Goal: Book appointment/travel/reservation

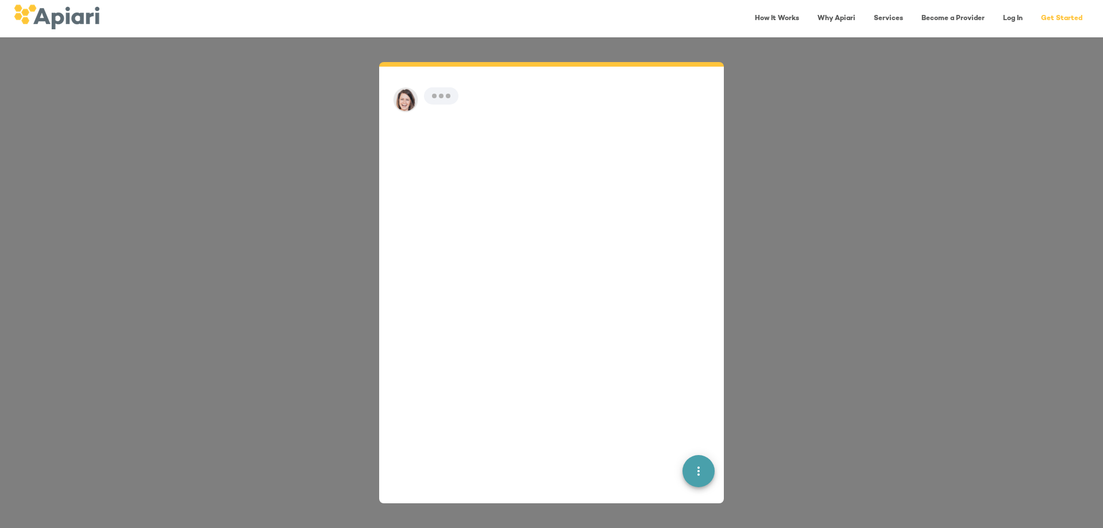
scroll to position [16, 0]
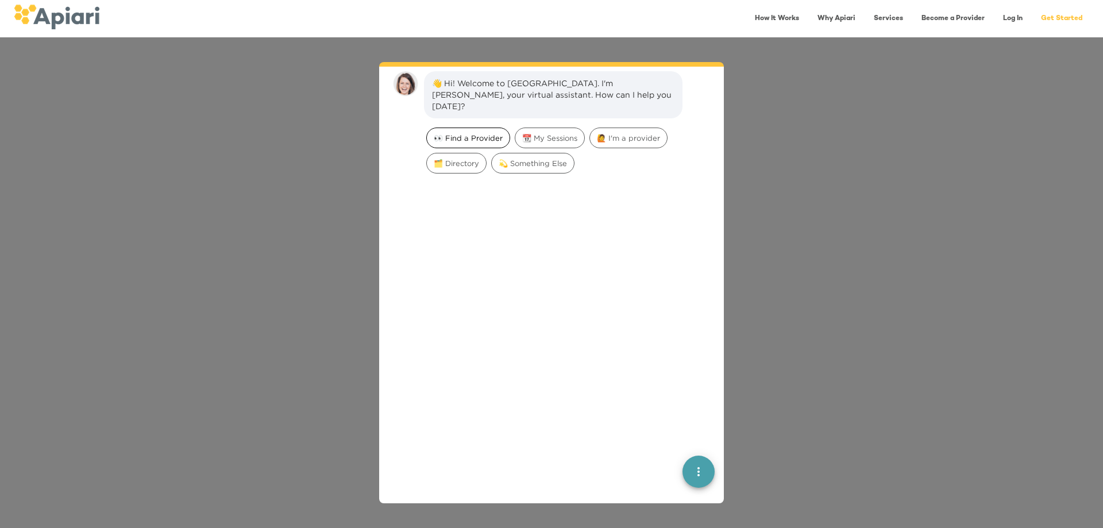
click at [458, 133] on span "👀 Find a Provider" at bounding box center [468, 138] width 83 height 11
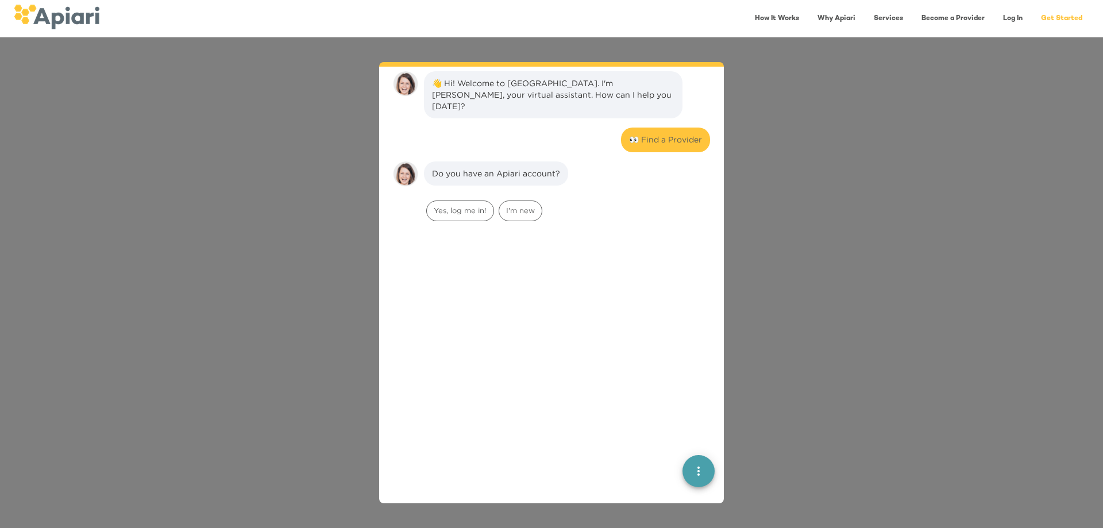
scroll to position [95, 0]
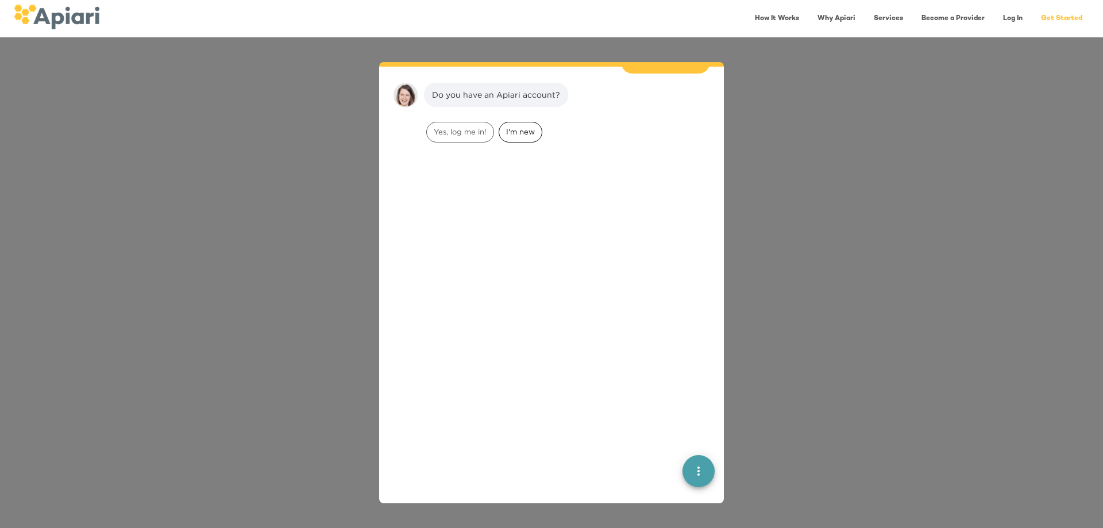
click at [513, 125] on div "I'm new" at bounding box center [521, 132] width 44 height 21
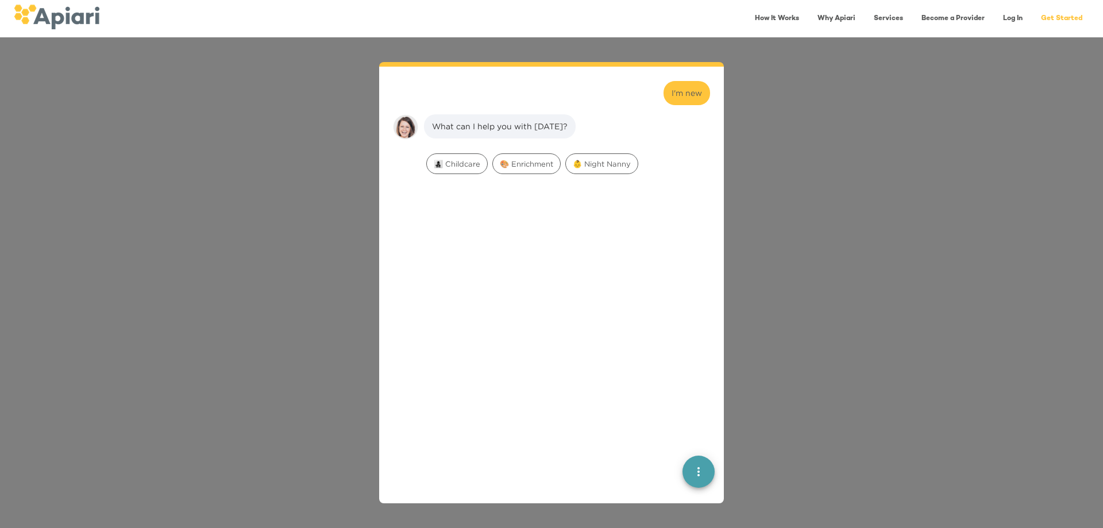
scroll to position [167, 0]
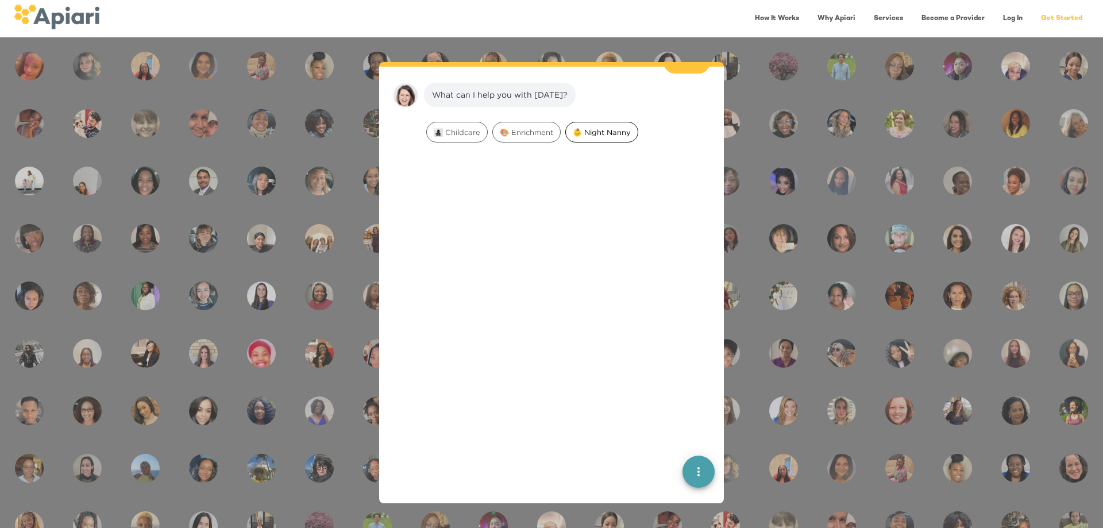
click at [610, 127] on span "👶 Night Nanny" at bounding box center [602, 132] width 72 height 11
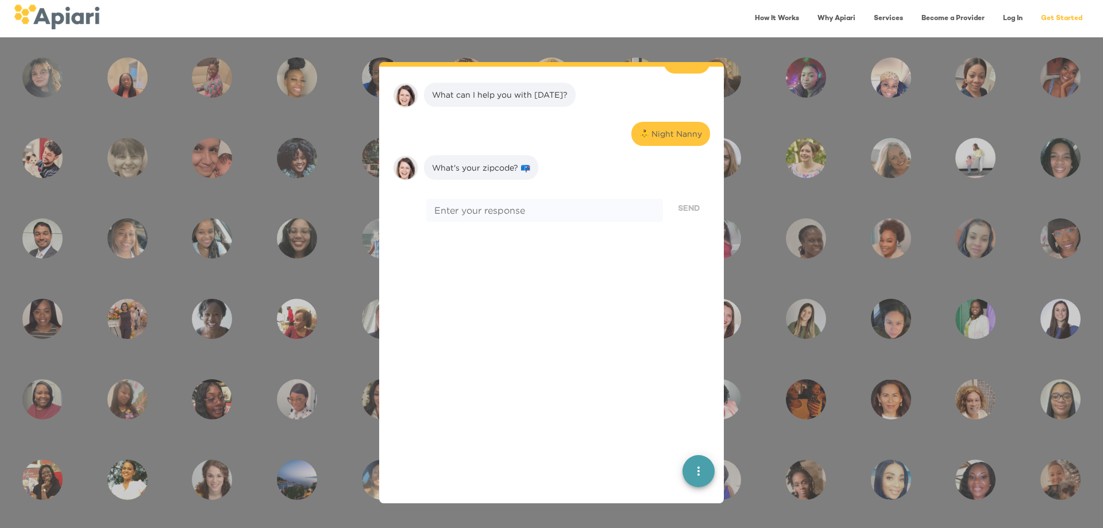
scroll to position [240, 0]
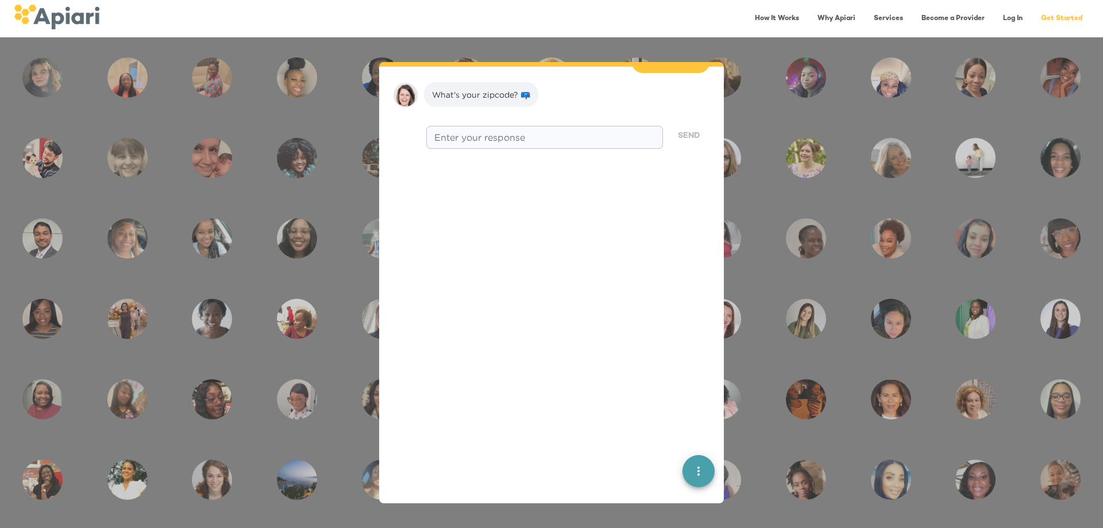
click at [469, 133] on div "* Enter your response" at bounding box center [544, 137] width 237 height 23
type textarea "*****"
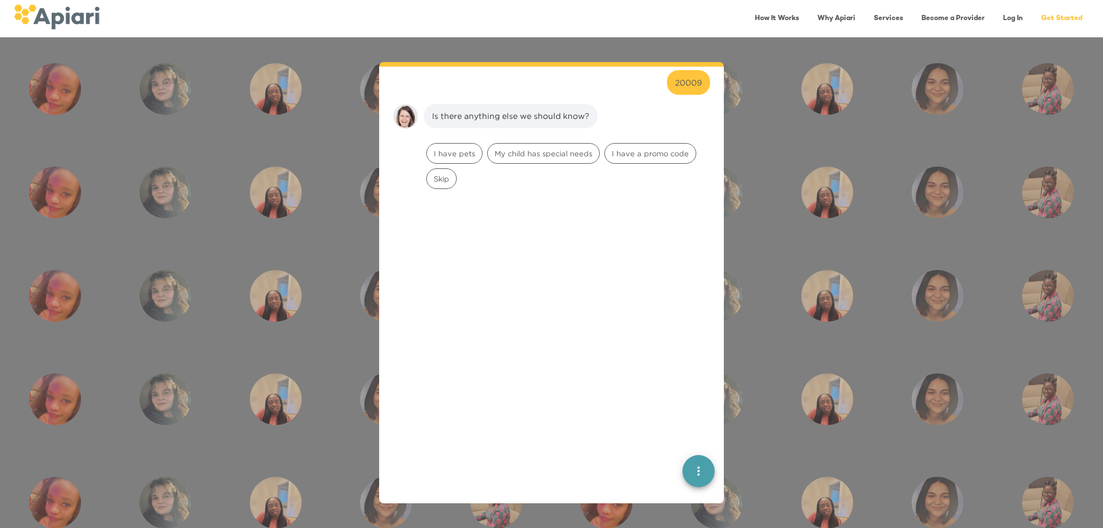
scroll to position [312, 0]
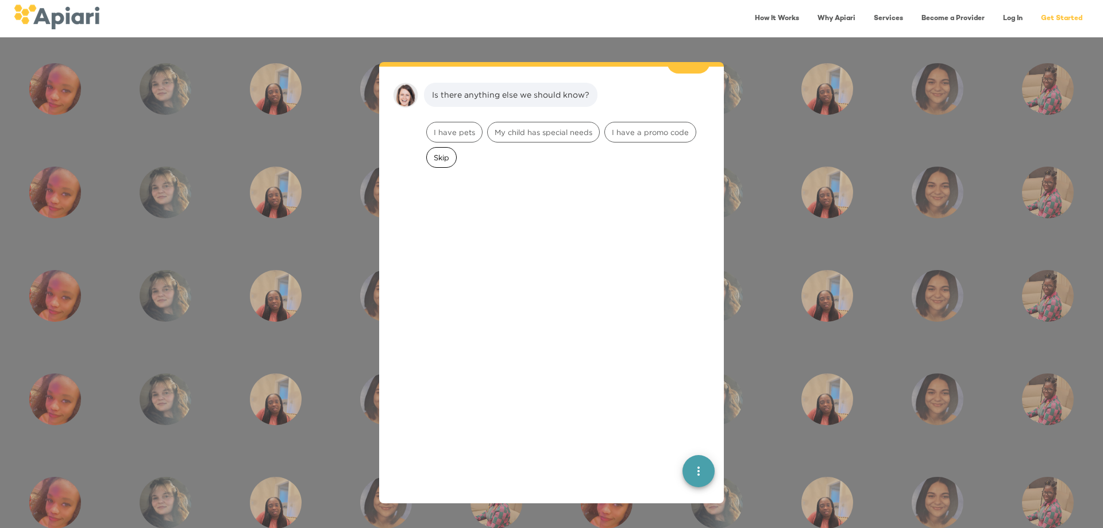
click at [441, 152] on span "Skip" at bounding box center [441, 157] width 29 height 11
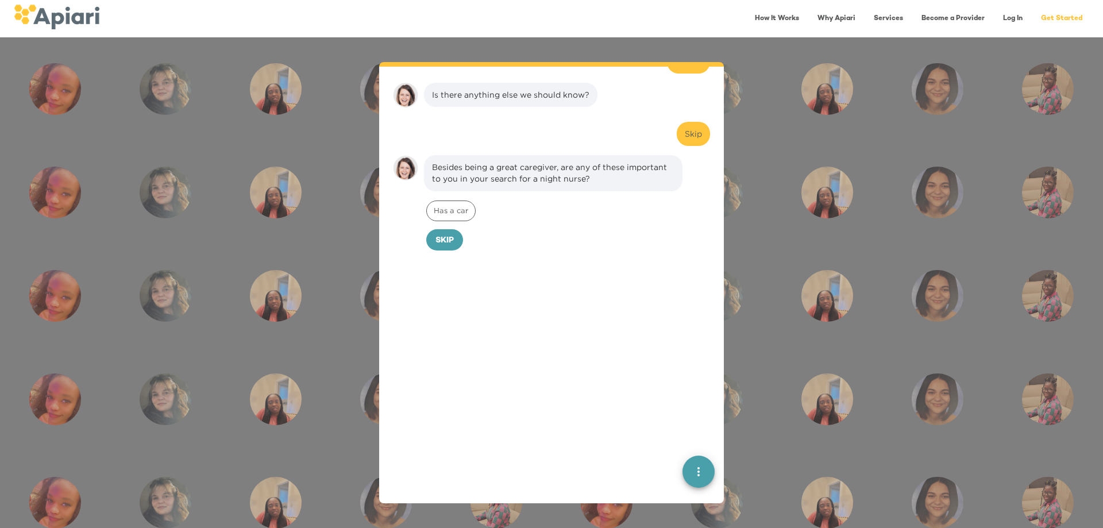
scroll to position [385, 0]
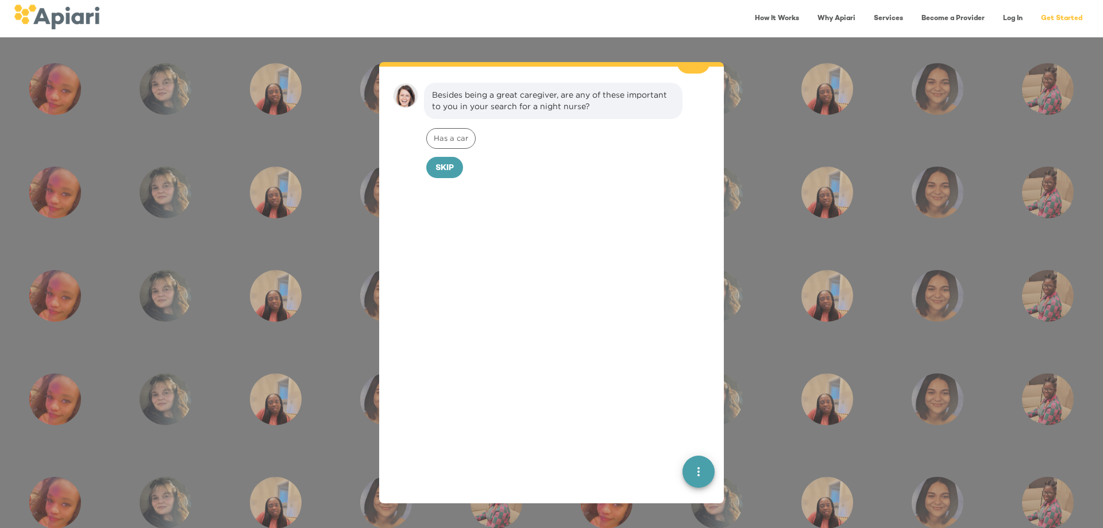
click at [451, 161] on span "Skip" at bounding box center [444, 168] width 18 height 14
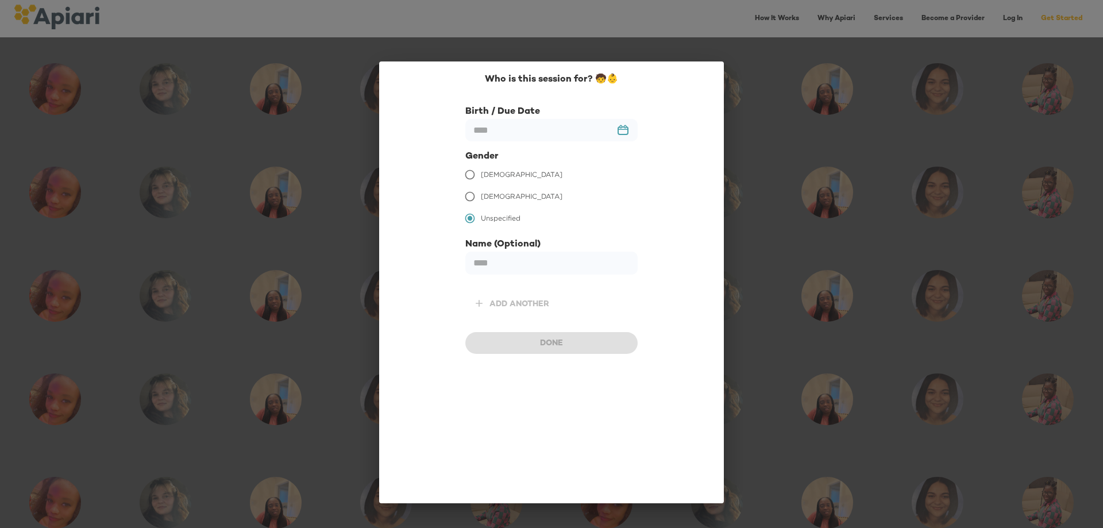
scroll to position [463, 0]
click at [489, 198] on span "Male" at bounding box center [522, 196] width 82 height 10
click at [511, 135] on input "text" at bounding box center [551, 130] width 172 height 22
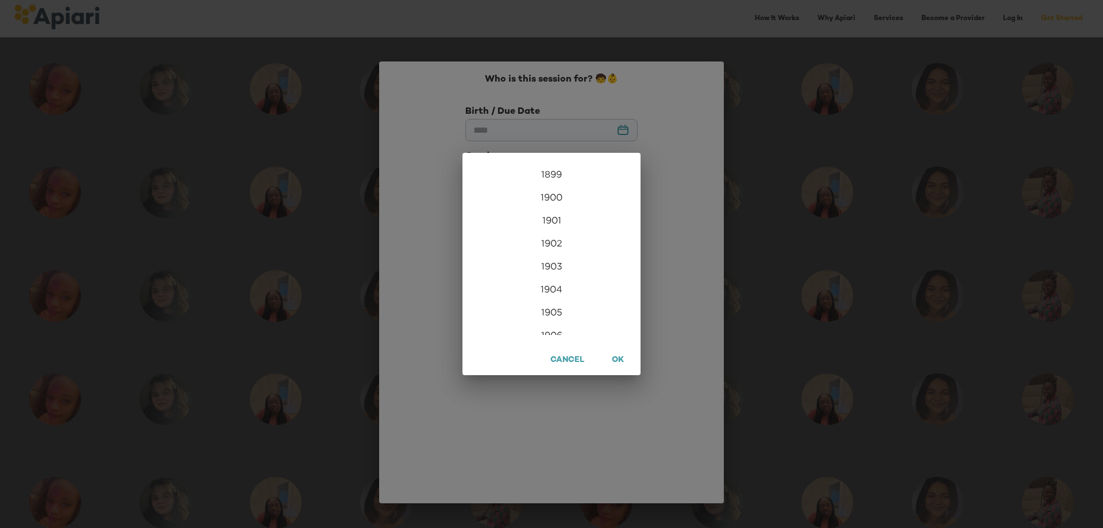
scroll to position [2780, 0]
click at [547, 297] on div "2025" at bounding box center [551, 294] width 178 height 23
click at [486, 269] on div "Jul" at bounding box center [491, 270] width 59 height 43
type input "*********"
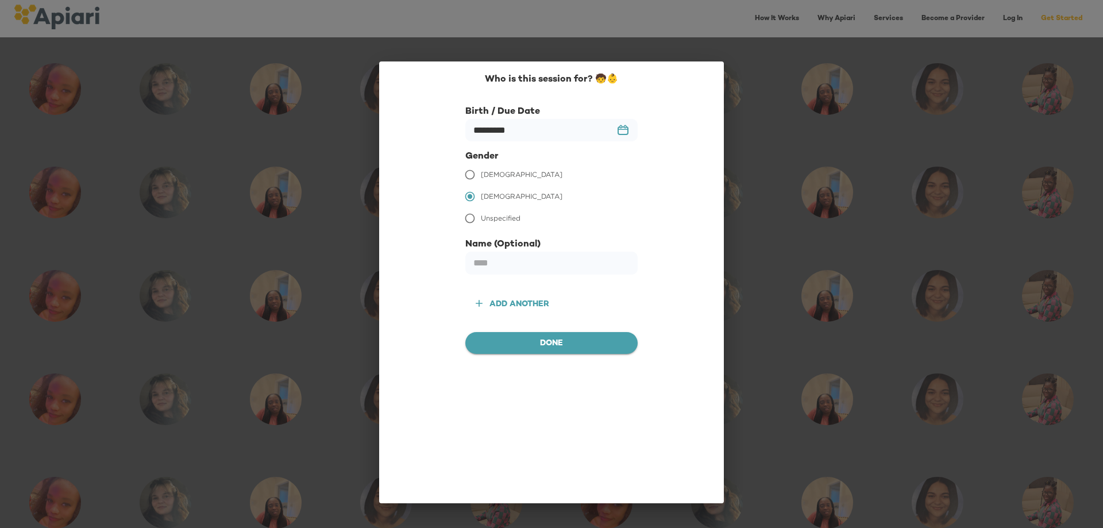
click at [519, 342] on span "Done" at bounding box center [551, 344] width 154 height 14
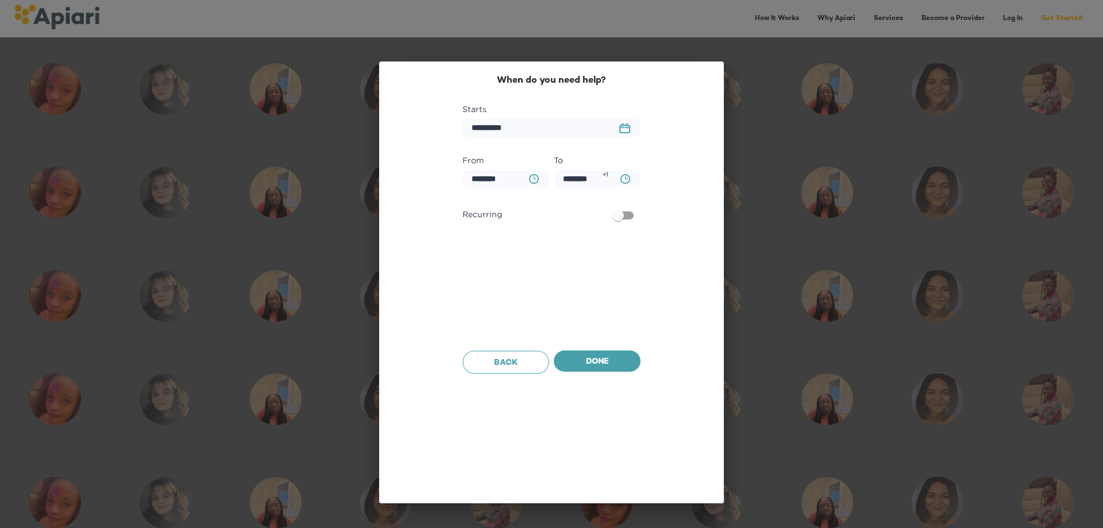
scroll to position [536, 0]
click at [620, 177] on icon "BA0D2328-0349-4FFE-B945-982DA367CA30 Created with sketchtool." at bounding box center [625, 179] width 10 height 10
drag, startPoint x: 503, startPoint y: 306, endPoint x: 523, endPoint y: 254, distance: 55.8
click at [523, 254] on div "1 2 3 4 5 6 7 8 9 10 11 12" at bounding box center [505, 316] width 45 height 248
type input "********"
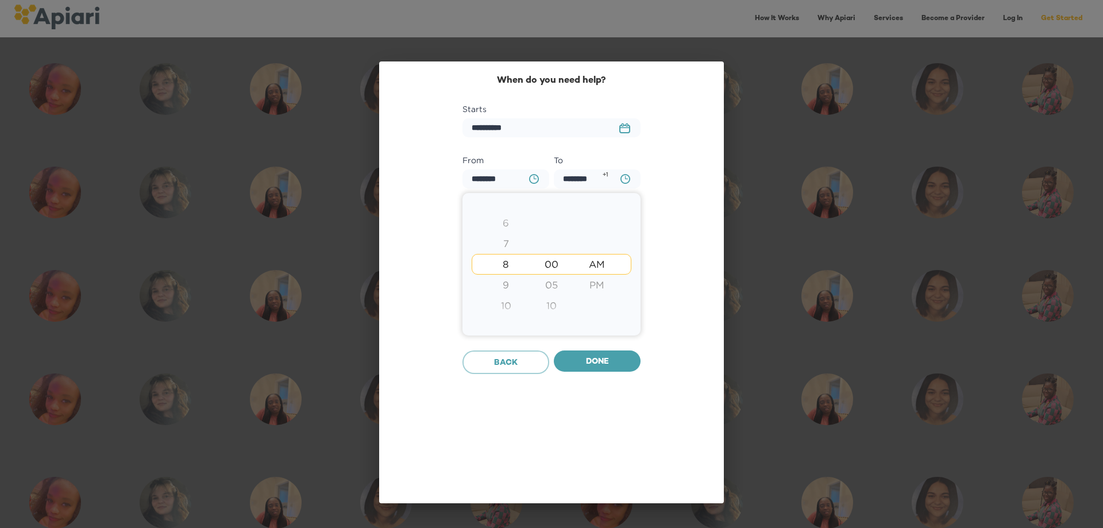
click at [596, 362] on div at bounding box center [551, 264] width 1103 height 528
click at [589, 364] on span "Done" at bounding box center [597, 362] width 68 height 14
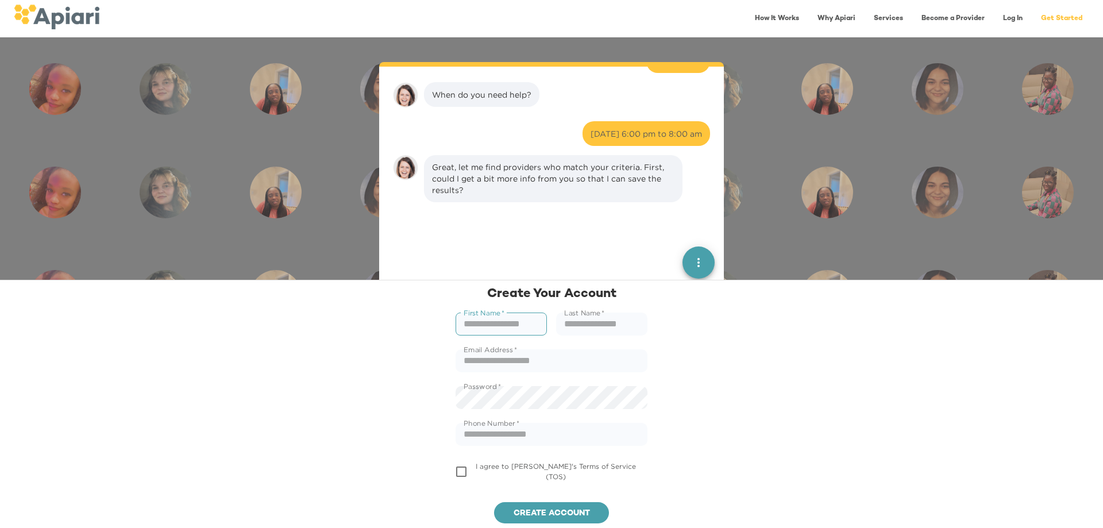
scroll to position [609, 0]
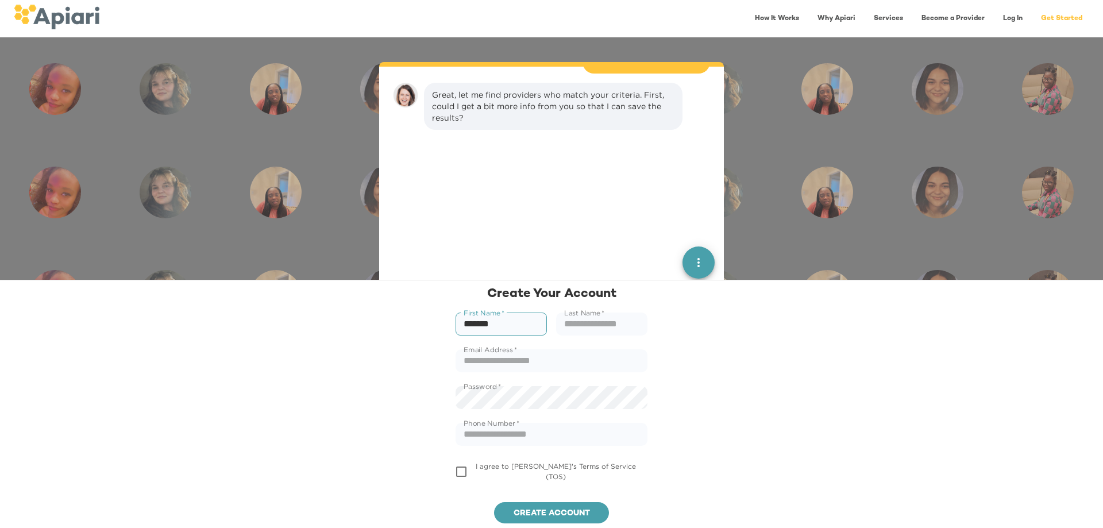
type input "*******"
type input "******"
type input "**********"
click at [538, 513] on span "Create account" at bounding box center [551, 514] width 96 height 14
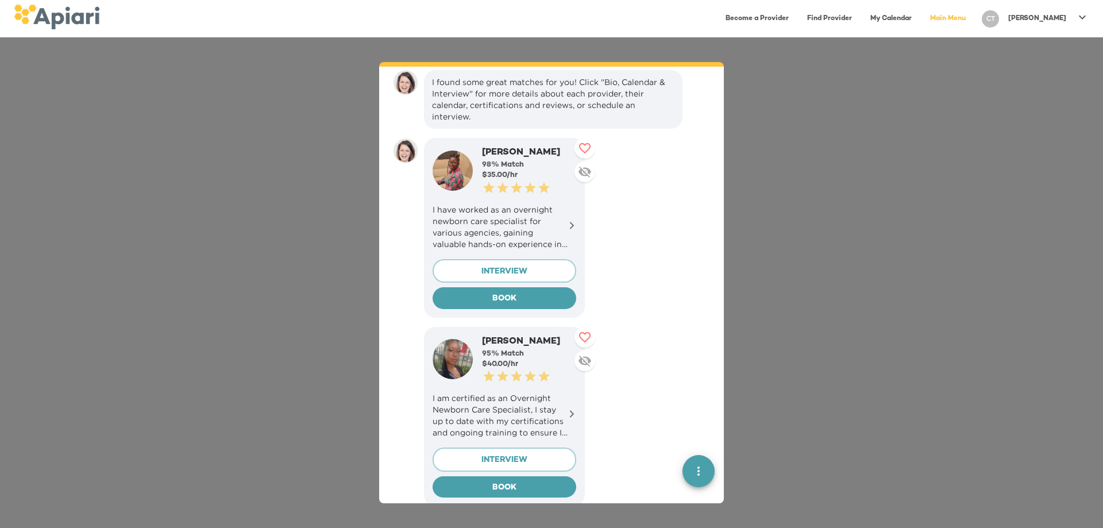
scroll to position [733, 0]
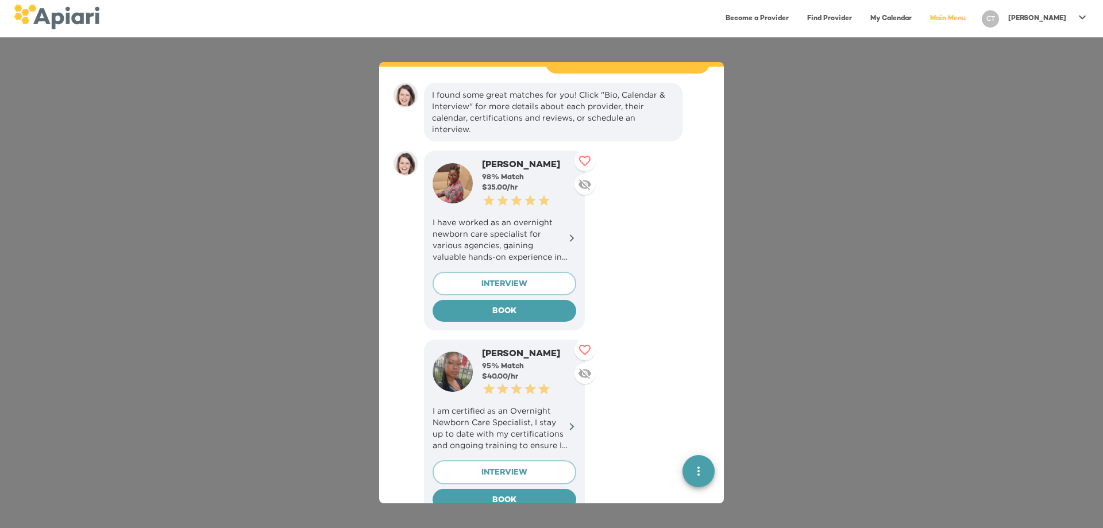
click at [533, 229] on p "I have worked as an overnight newborn care specialist for various agencies, gai…" at bounding box center [504, 240] width 144 height 46
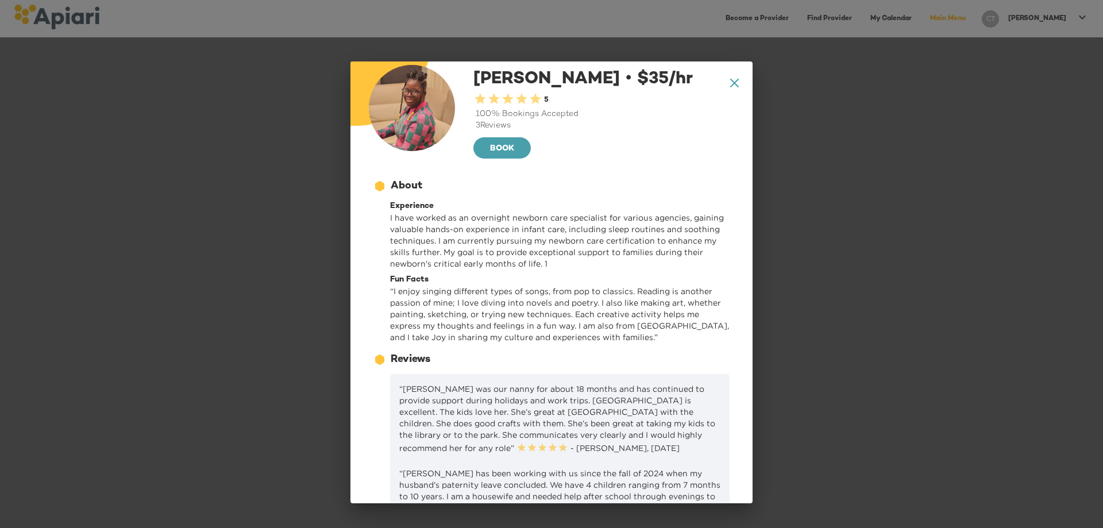
scroll to position [0, 0]
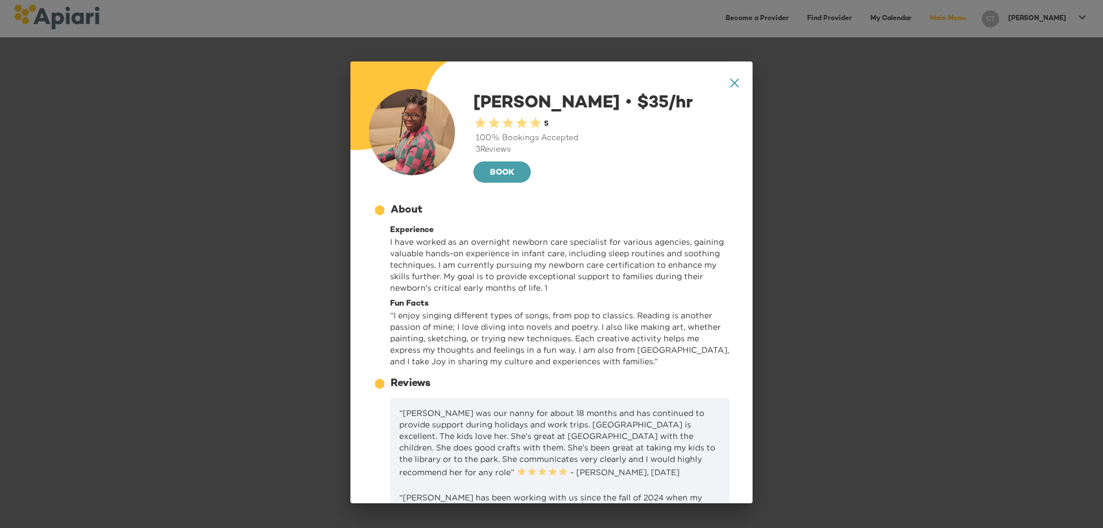
click at [730, 82] on icon at bounding box center [734, 83] width 9 height 9
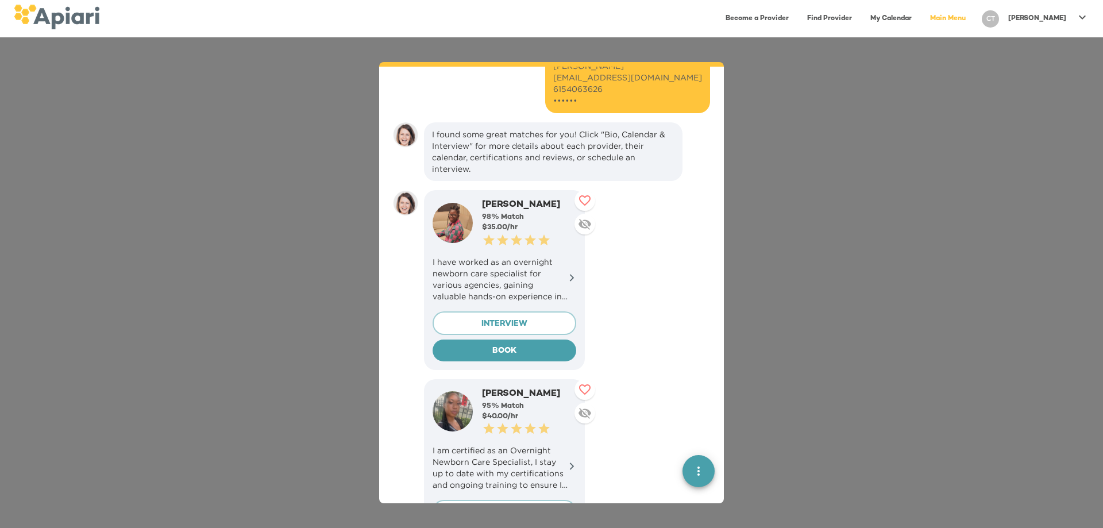
scroll to position [676, 0]
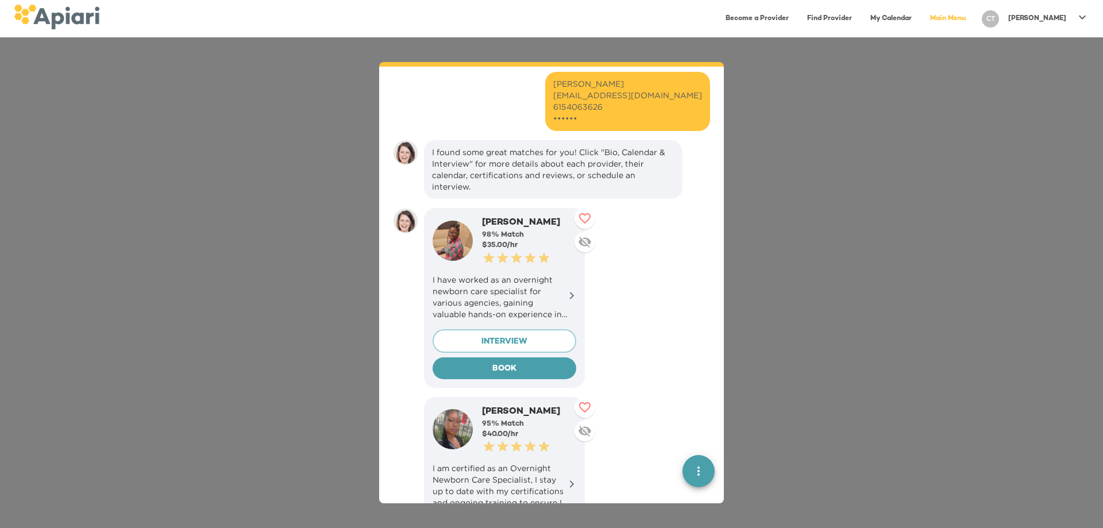
click at [501, 274] on p "I have worked as an overnight newborn care specialist for various agencies, gai…" at bounding box center [504, 297] width 144 height 46
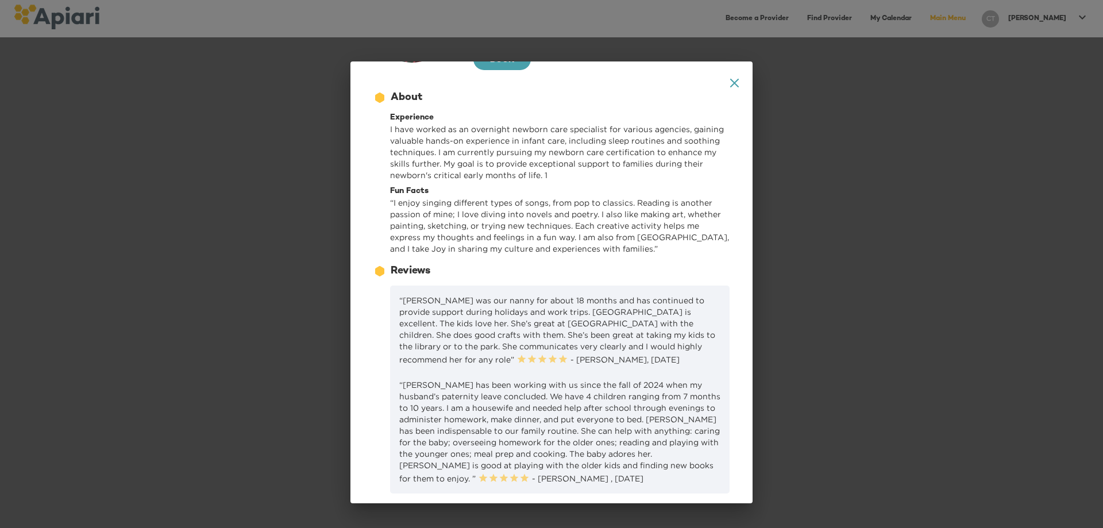
scroll to position [333, 0]
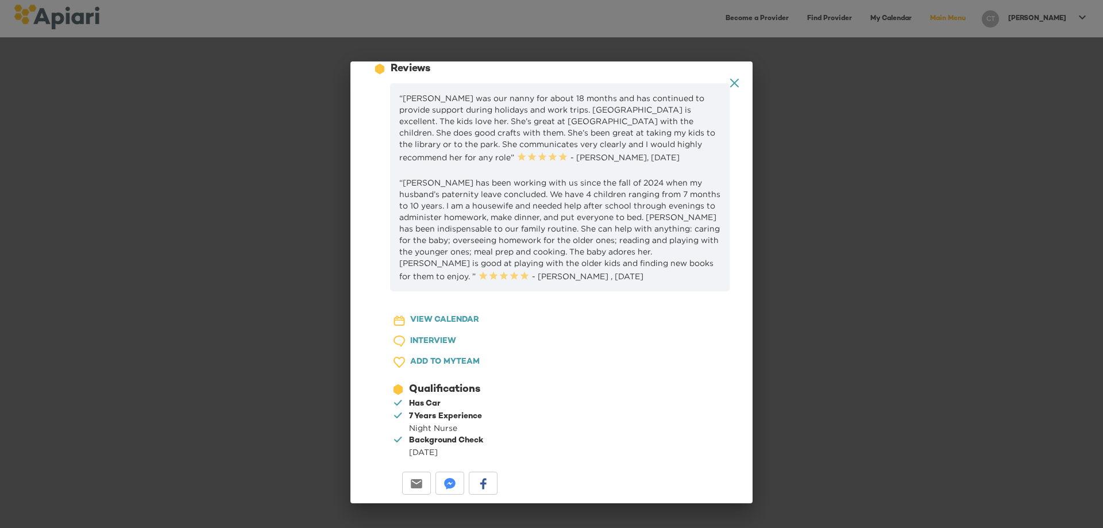
click at [441, 321] on span "VIEW CALENDAR" at bounding box center [444, 320] width 69 height 14
click at [730, 84] on icon at bounding box center [734, 83] width 9 height 9
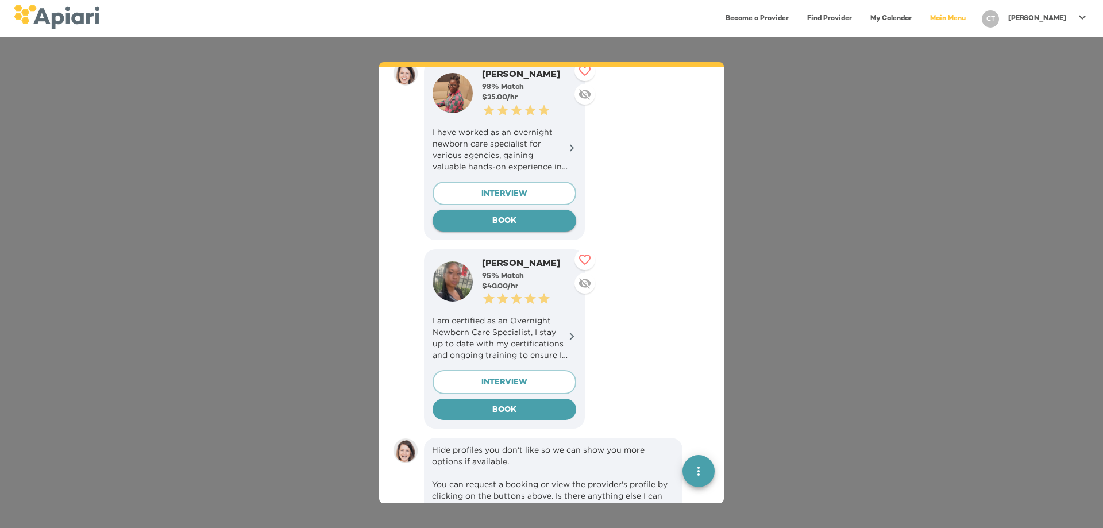
scroll to position [791, 0]
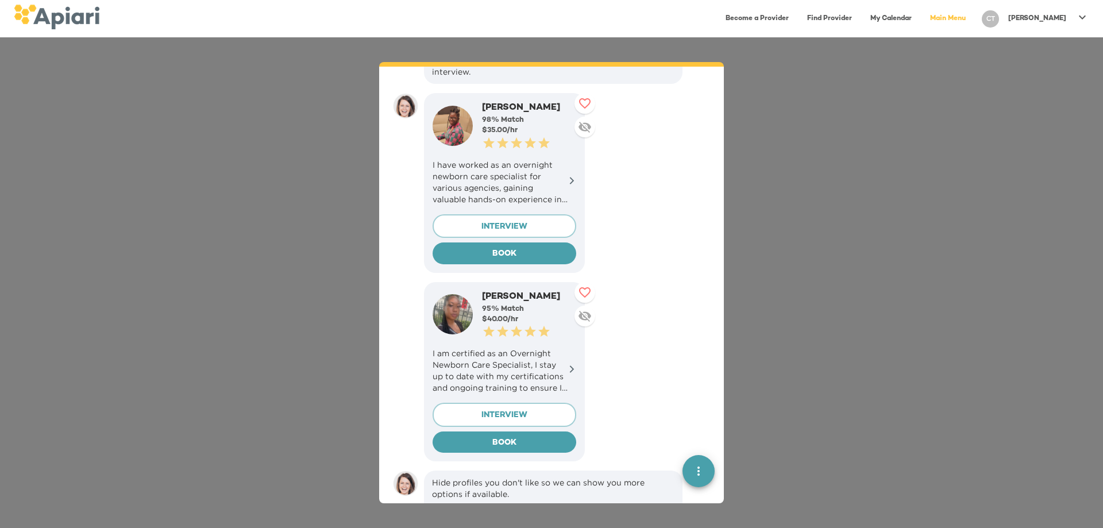
click at [483, 154] on div "I have worked as an overnight newborn care specialist for various agencies, gai…" at bounding box center [504, 181] width 144 height 55
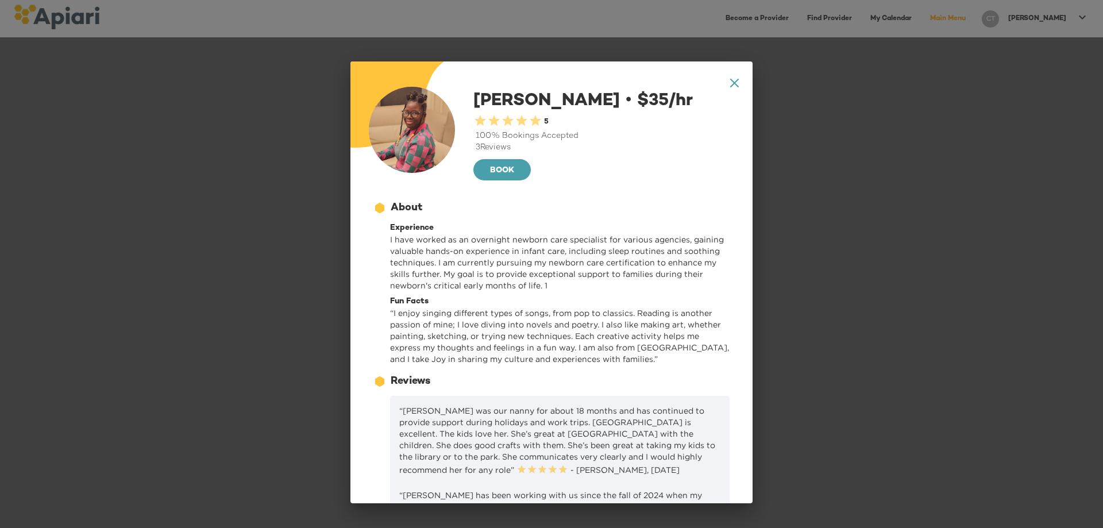
scroll to position [0, 0]
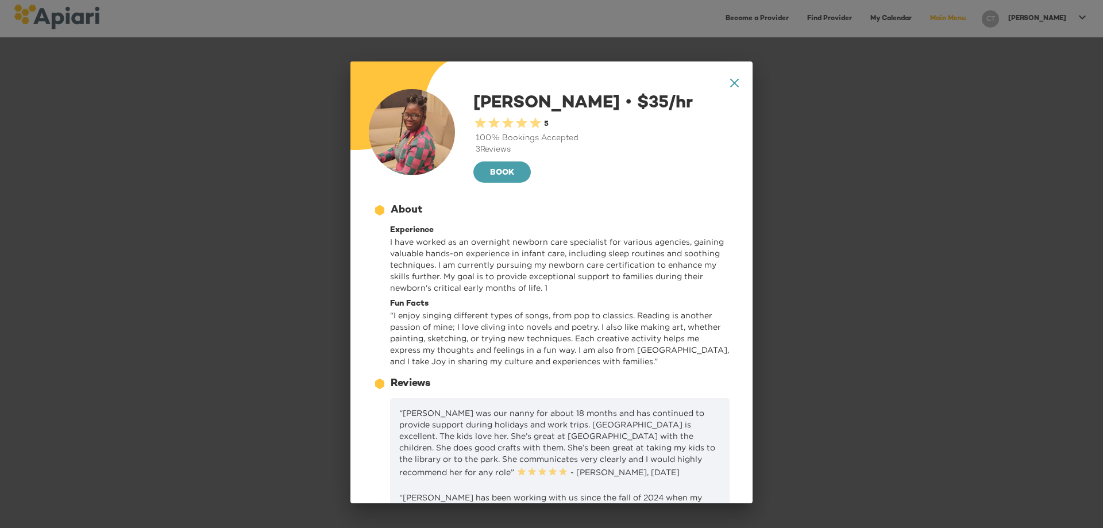
click at [730, 87] on icon "A1D20667-DBDC-461F-895E-AC602C3246CF Created with sketchtool." at bounding box center [734, 83] width 9 height 9
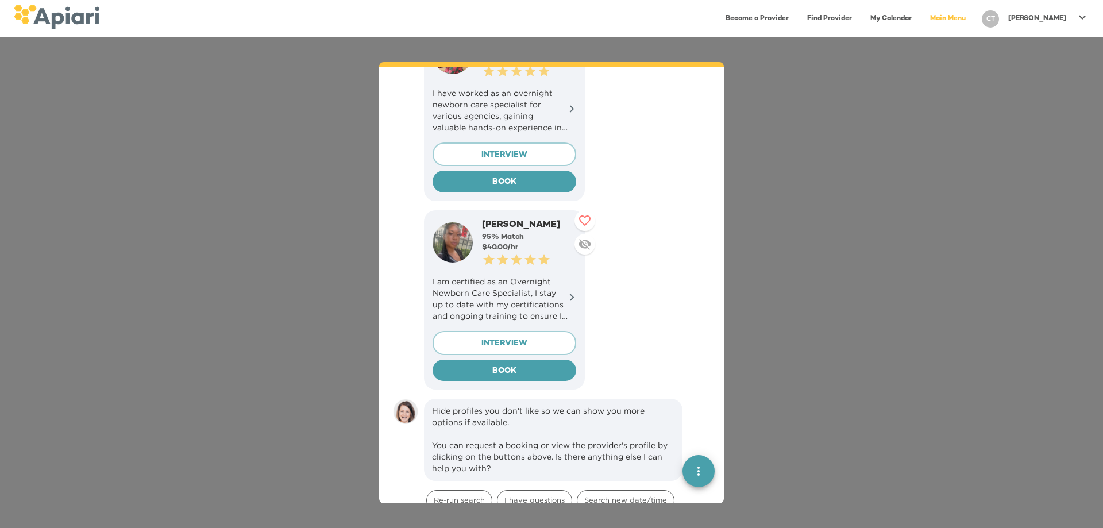
scroll to position [747, 0]
